Goal: Find specific page/section: Find specific page/section

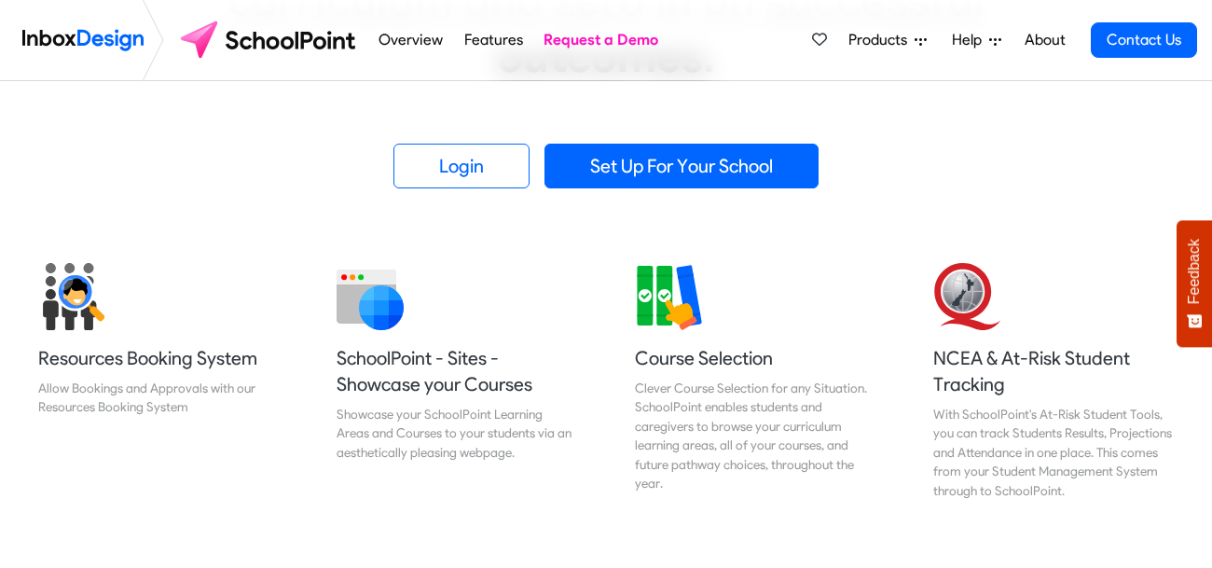
scroll to position [559, 0]
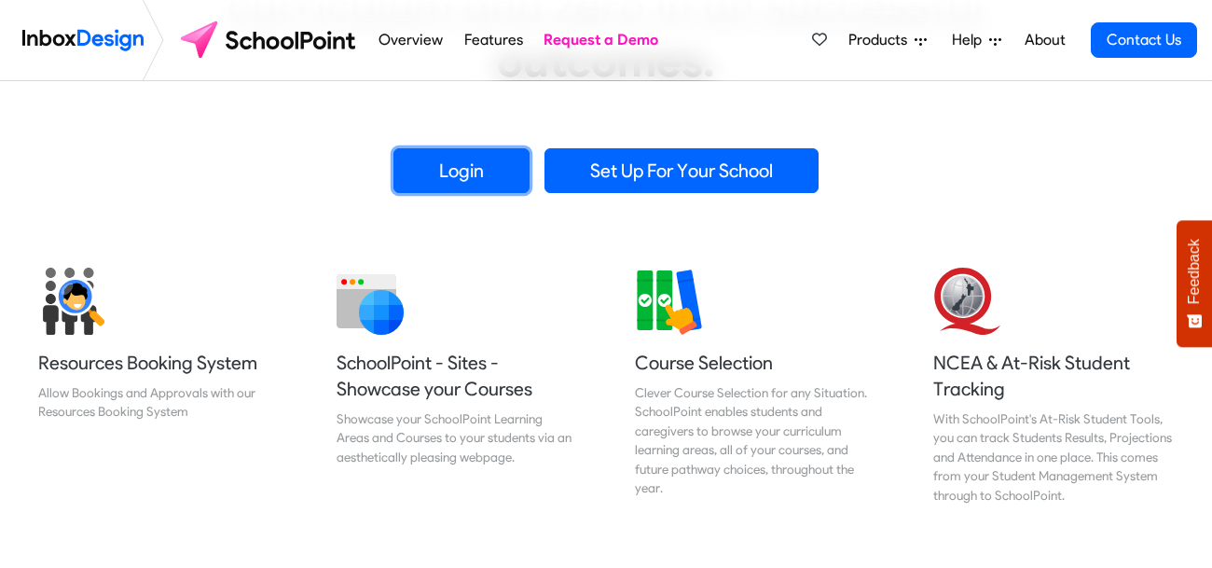
click at [441, 175] on link "Login" at bounding box center [462, 170] width 136 height 45
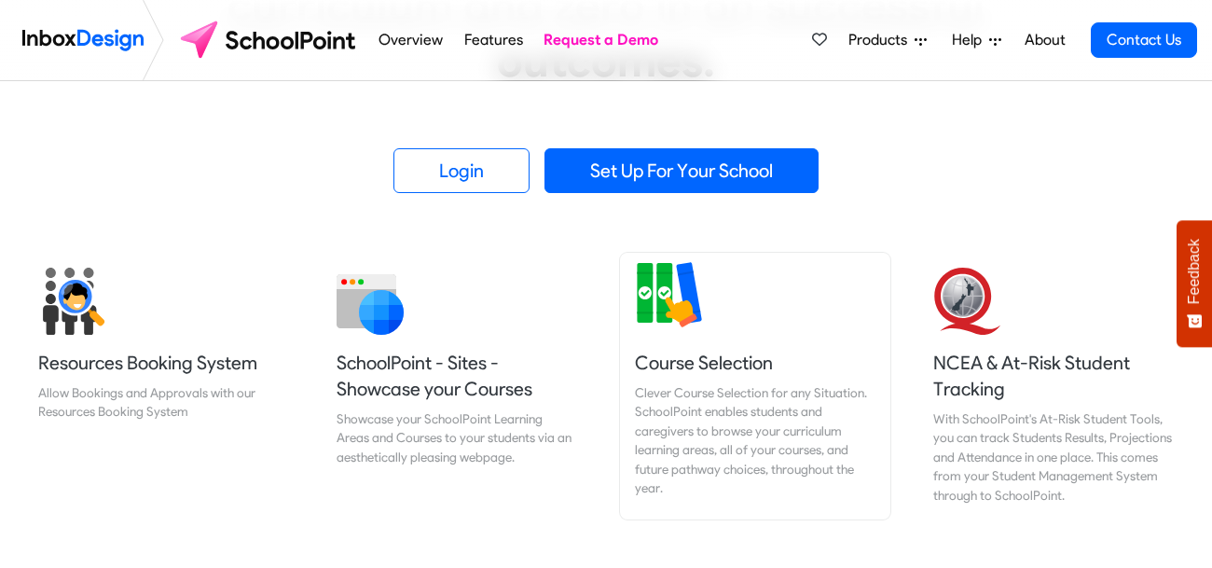
click at [798, 362] on h5 "Course Selection" at bounding box center [755, 363] width 241 height 26
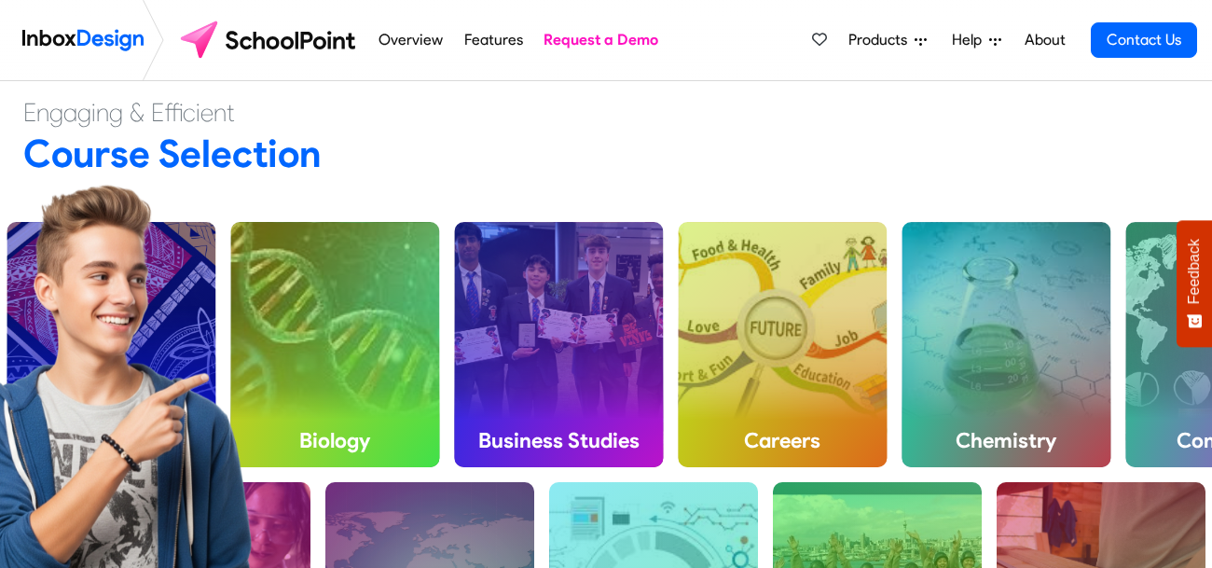
click at [278, 42] on img at bounding box center [270, 40] width 197 height 45
